Goal: Information Seeking & Learning: Learn about a topic

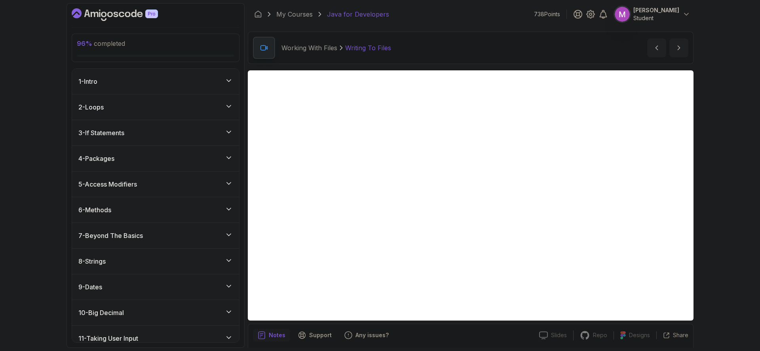
scroll to position [27, 0]
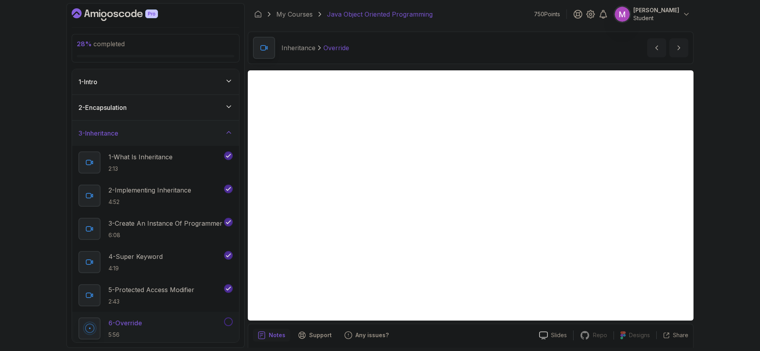
scroll to position [27, 0]
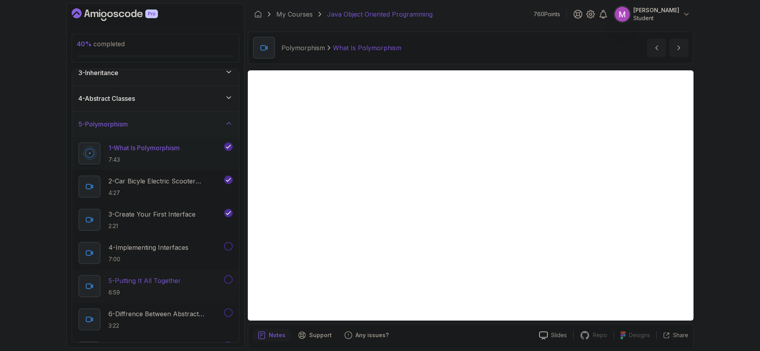
scroll to position [53, 0]
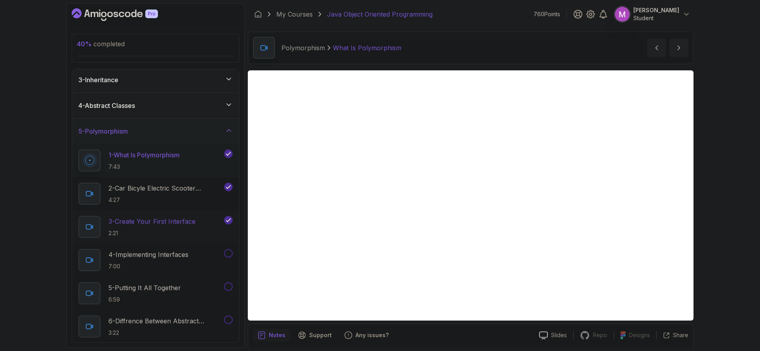
click at [168, 222] on p "3 - Create Your First Interface" at bounding box center [151, 221] width 87 height 9
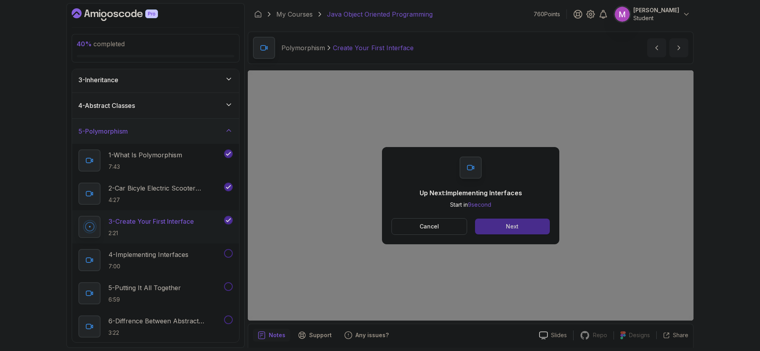
click at [533, 233] on button "Next" at bounding box center [512, 227] width 75 height 16
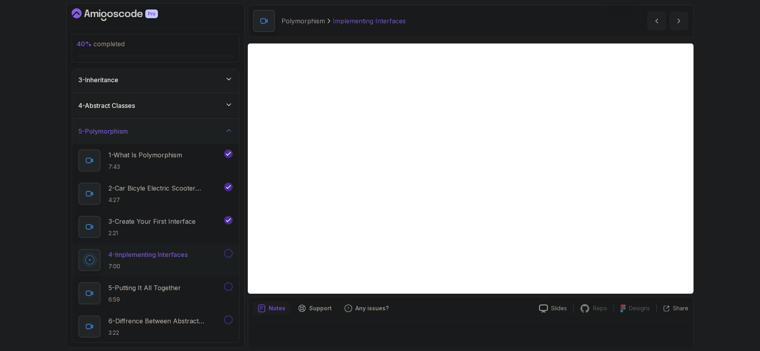
scroll to position [28, 0]
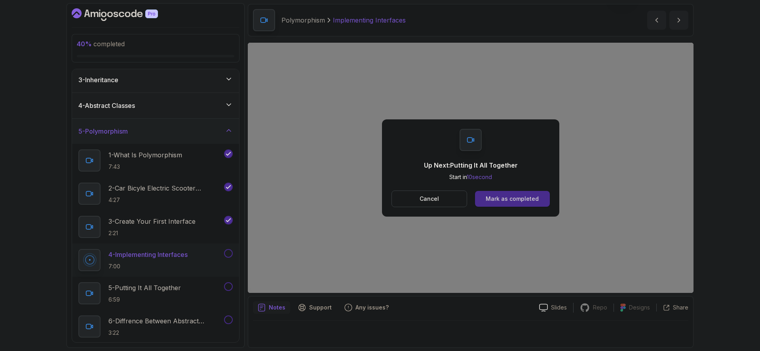
click at [522, 197] on div "Mark as completed" at bounding box center [512, 199] width 53 height 8
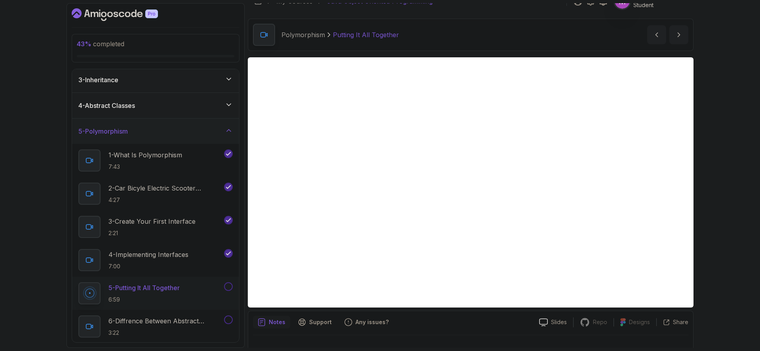
scroll to position [28, 0]
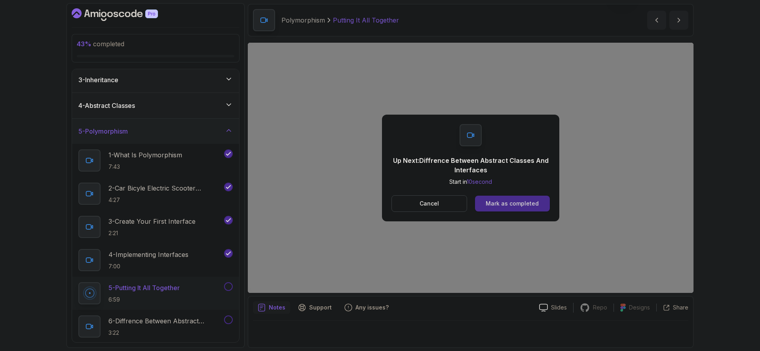
click at [535, 201] on div "Mark as completed" at bounding box center [512, 204] width 53 height 8
